Goal: Obtain resource: Download file/media

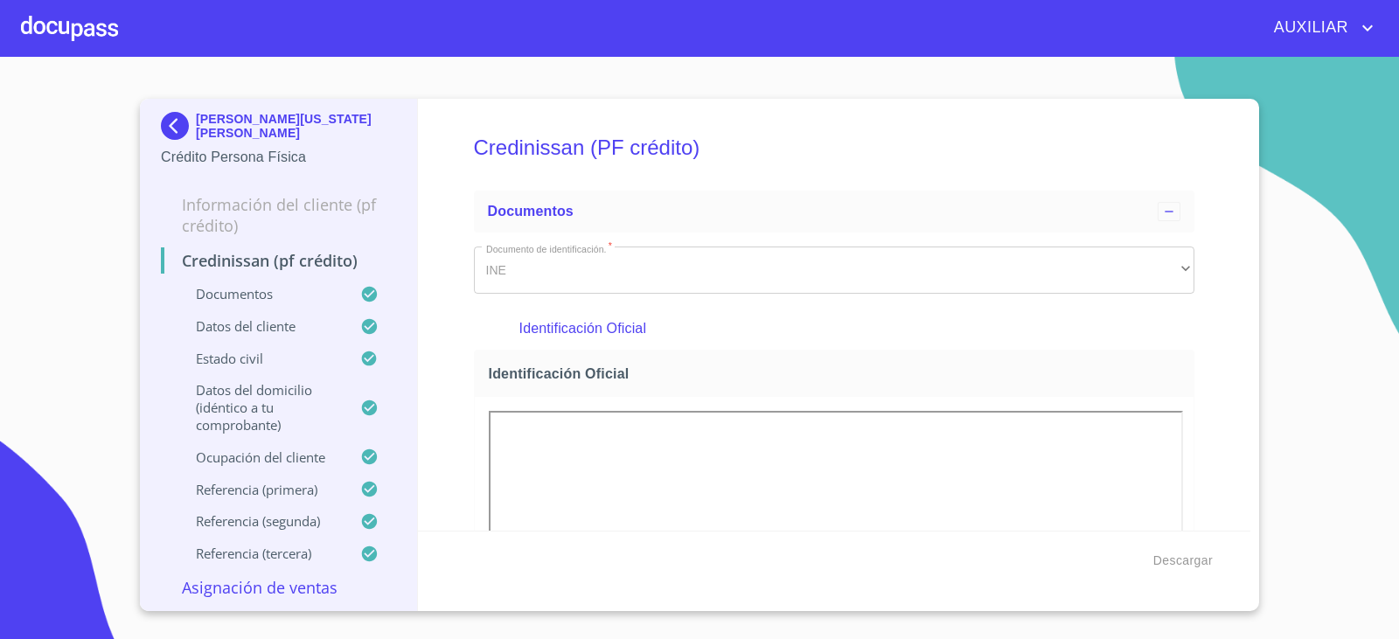
click at [175, 123] on img at bounding box center [178, 126] width 35 height 28
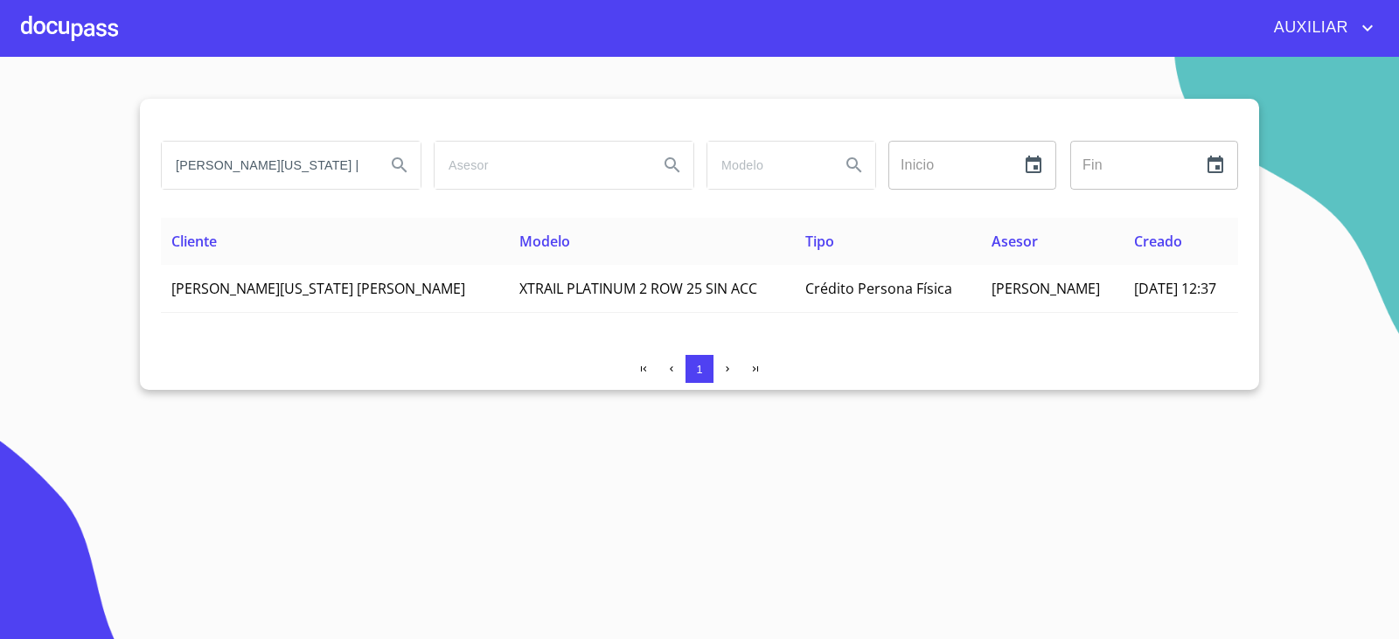
scroll to position [0, 19]
drag, startPoint x: 178, startPoint y: 163, endPoint x: 570, endPoint y: 238, distance: 399.8
click at [570, 238] on div "[PERSON_NAME][US_STATE] [PERSON_NAME] Inicio ​ Fin ​ Cliente Modelo Tipo Asesor…" at bounding box center [699, 244] width 1119 height 291
paste input "[PERSON_NAME]"
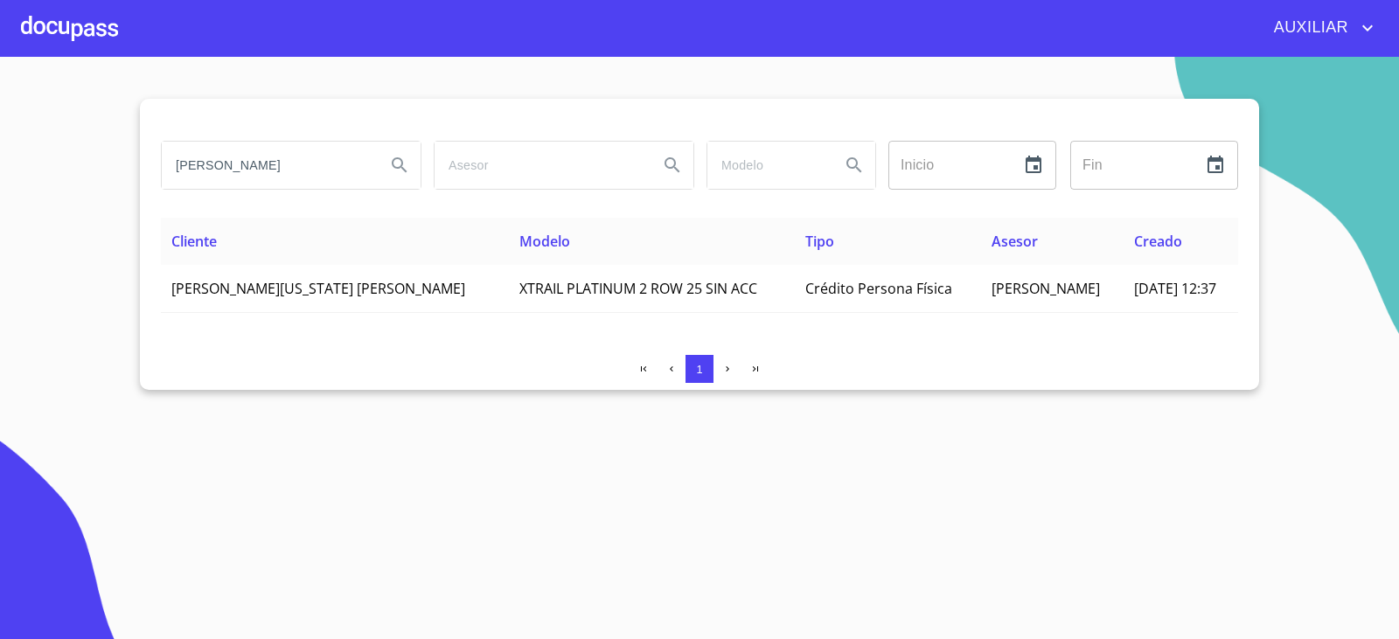
type input "[PERSON_NAME]"
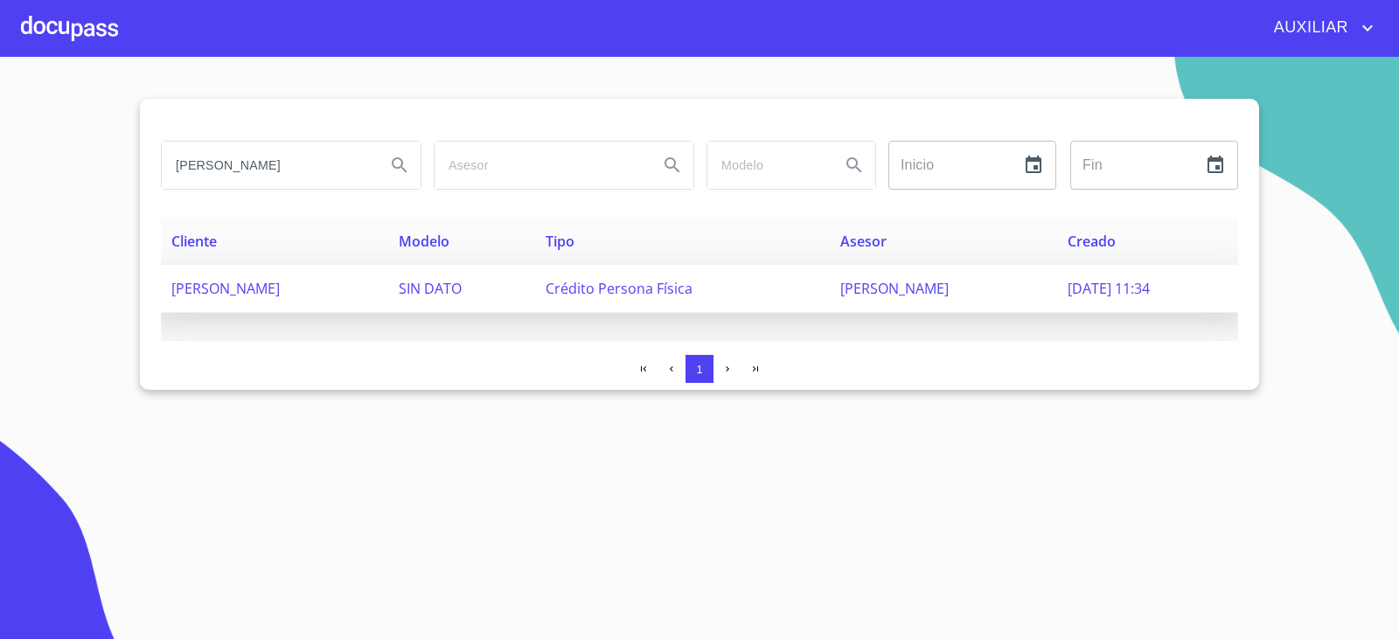
click at [384, 277] on td "[PERSON_NAME]" at bounding box center [274, 289] width 227 height 48
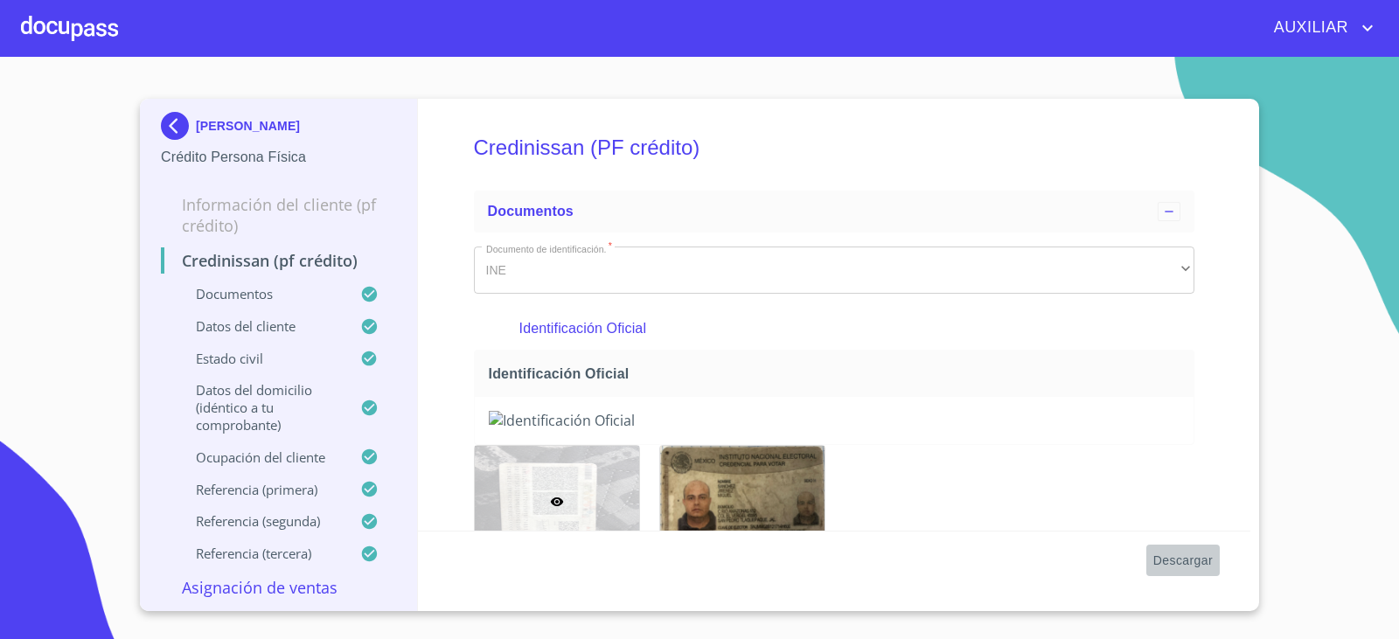
click at [1163, 563] on span "Descargar" at bounding box center [1182, 561] width 59 height 22
click at [184, 125] on img at bounding box center [178, 126] width 35 height 28
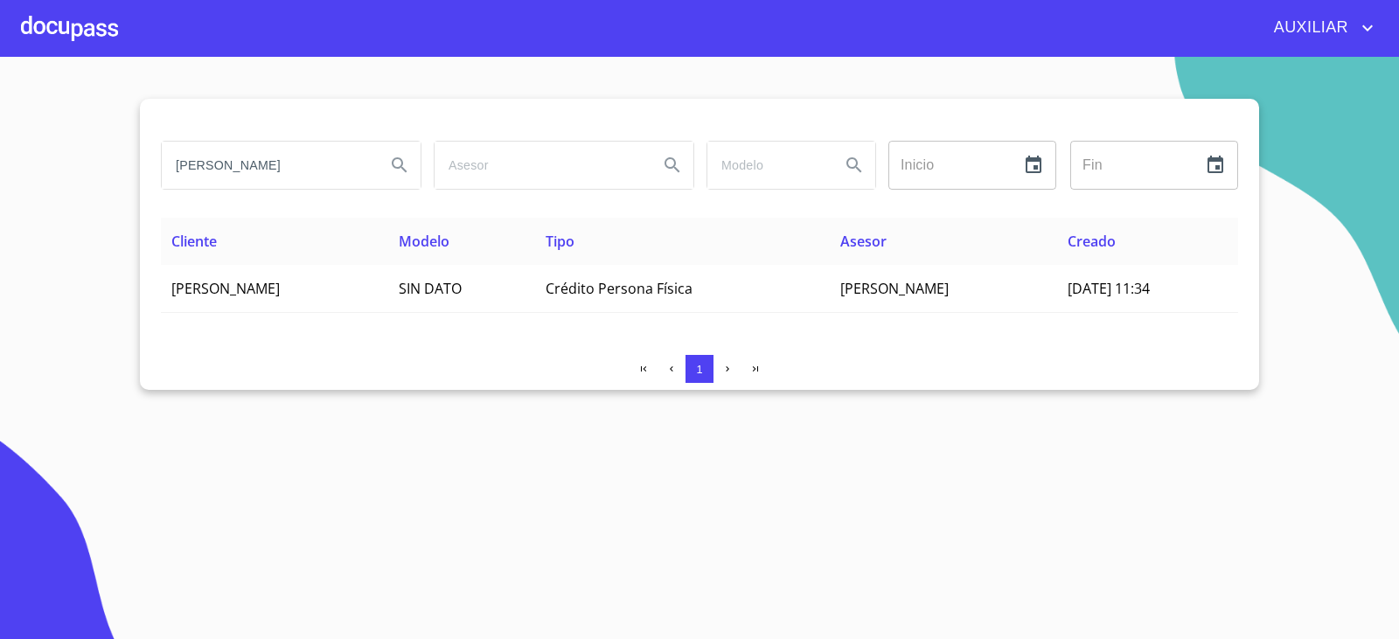
drag, startPoint x: 363, startPoint y: 164, endPoint x: 115, endPoint y: 232, distance: 257.6
click at [115, 232] on section "[PERSON_NAME] Inicio ​ Fin ​ Cliente Modelo Tipo Asesor Creado [PERSON_NAME] SI…" at bounding box center [699, 348] width 1399 height 582
paste input "[PERSON_NAME]"
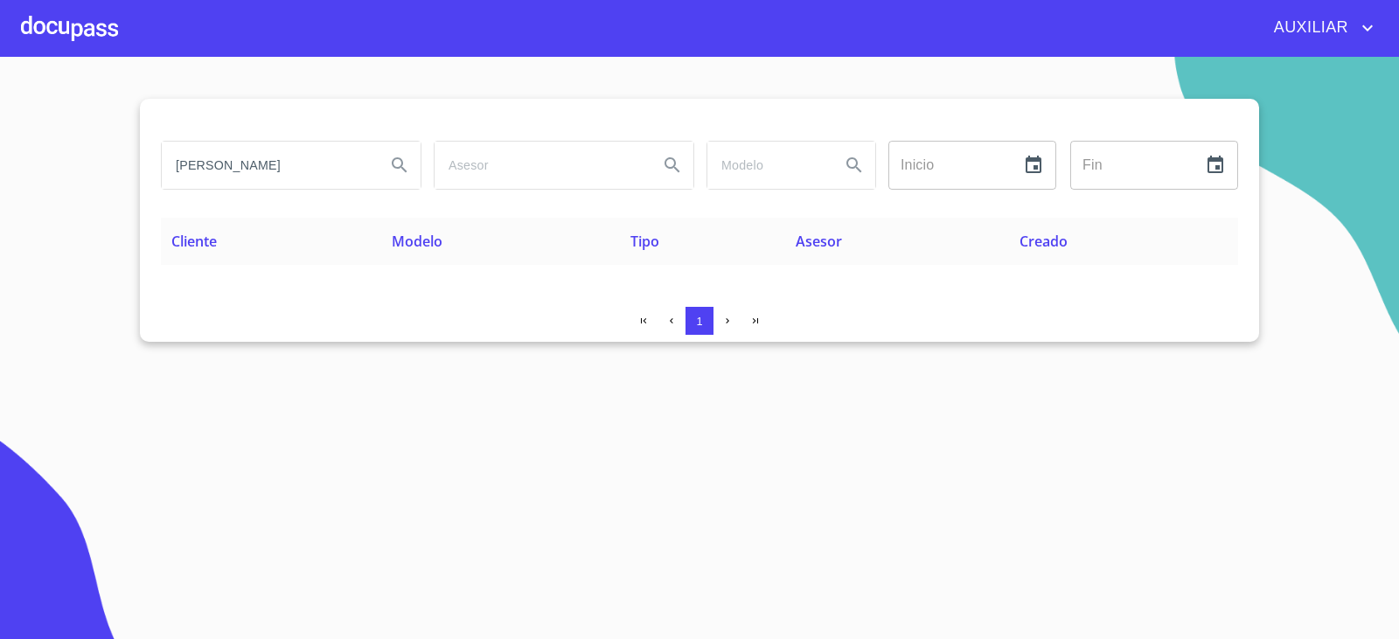
click at [925, 442] on section "[PERSON_NAME] Inicio ​ Fin ​ Cliente Modelo Tipo Asesor Creado 1" at bounding box center [699, 348] width 1399 height 582
click at [256, 164] on input "[PERSON_NAME]" at bounding box center [267, 165] width 210 height 47
click at [243, 156] on input "[PERSON_NAME]" at bounding box center [267, 165] width 210 height 47
drag, startPoint x: 301, startPoint y: 162, endPoint x: 2, endPoint y: 289, distance: 325.2
click at [2, 289] on section "[PERSON_NAME] Inicio ​ Fin ​ Cliente Modelo Tipo Asesor Creado 1" at bounding box center [699, 348] width 1399 height 582
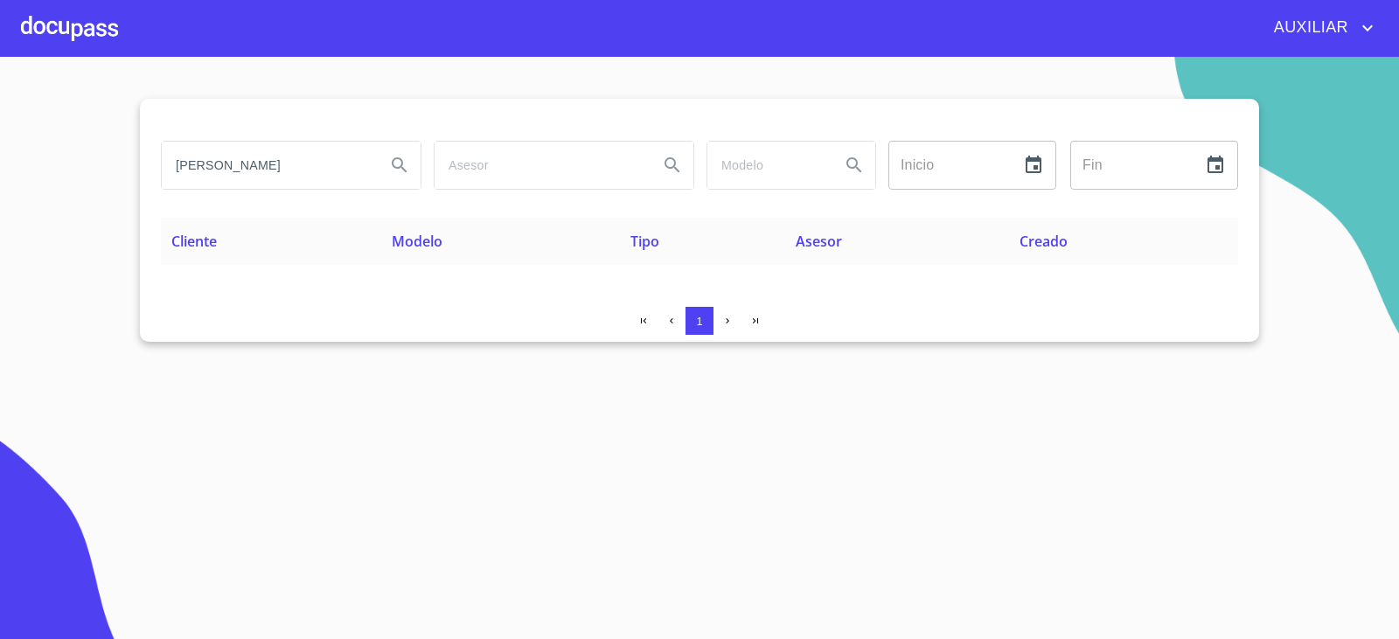
click at [203, 161] on input "[PERSON_NAME]" at bounding box center [267, 165] width 210 height 47
type input "[PERSON_NAME]"
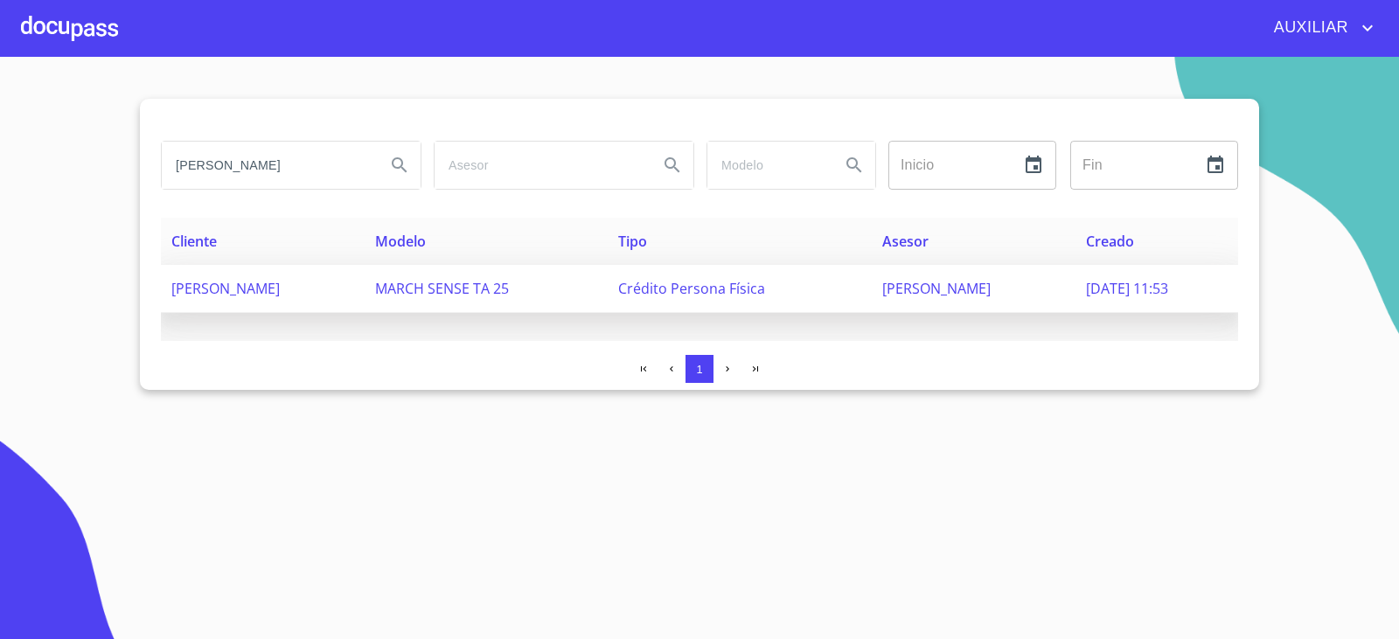
click at [256, 277] on td "[PERSON_NAME]" at bounding box center [263, 289] width 204 height 48
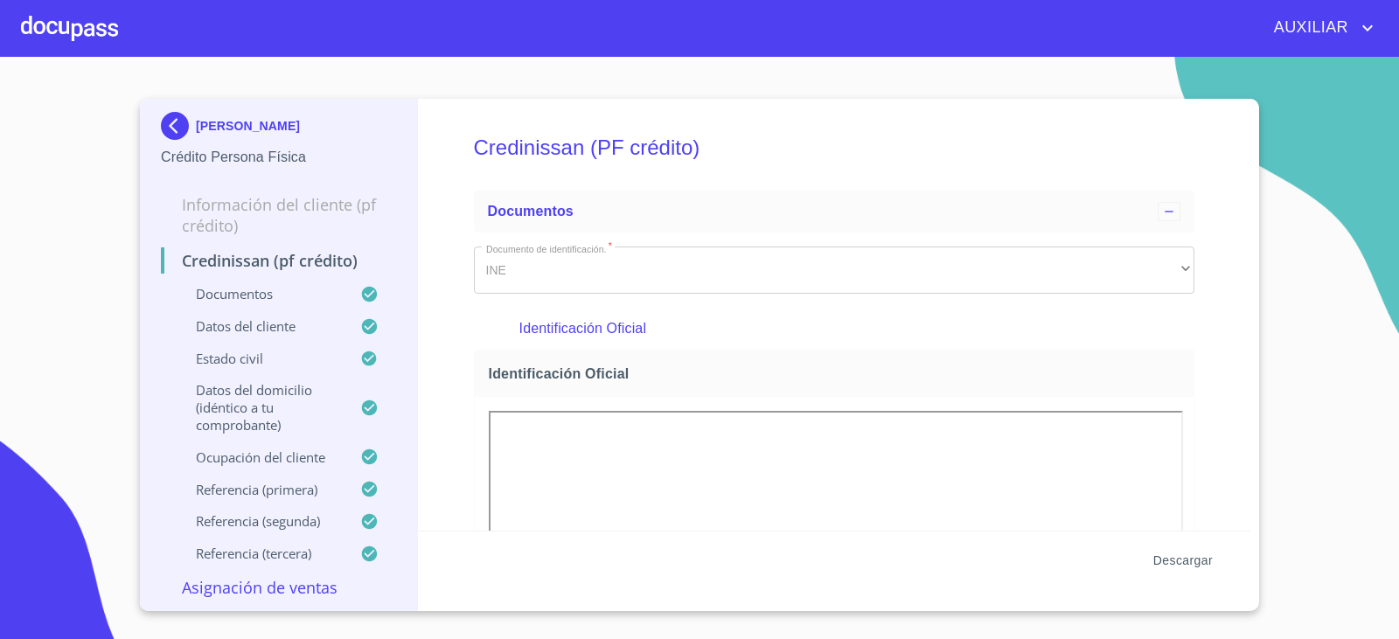
click at [1169, 559] on span "Descargar" at bounding box center [1182, 561] width 59 height 22
